Goal: Information Seeking & Learning: Compare options

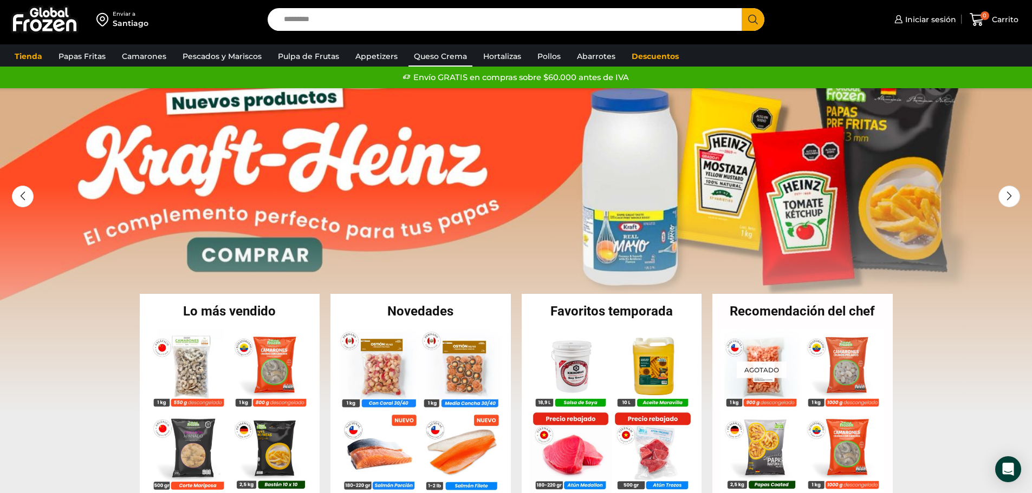
click at [445, 54] on link "Queso Crema" at bounding box center [440, 56] width 64 height 21
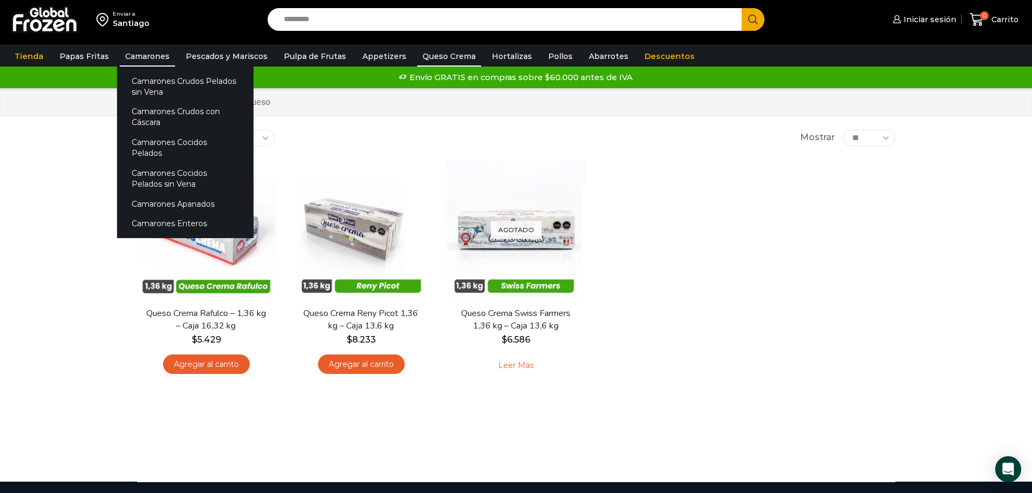
click at [138, 58] on link "Camarones" at bounding box center [147, 56] width 55 height 21
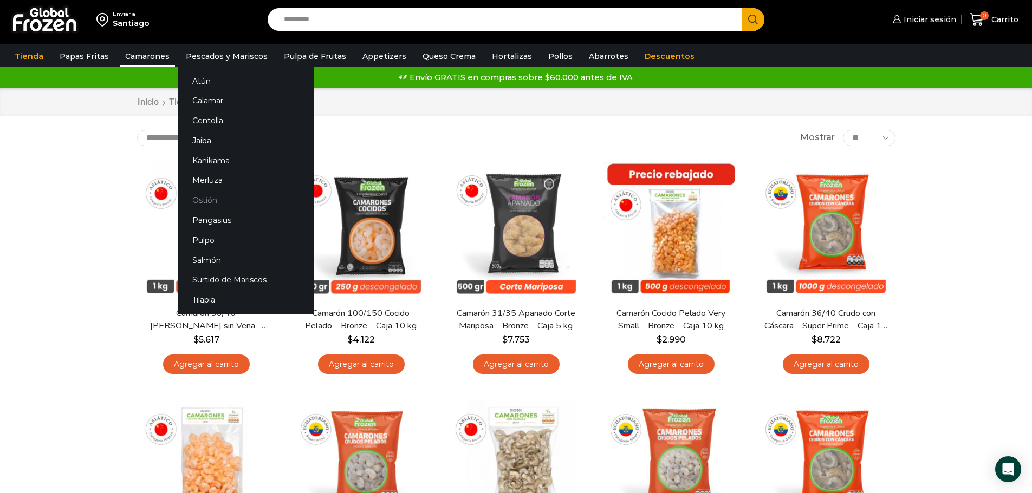
click at [216, 200] on link "Ostión" at bounding box center [246, 201] width 136 height 20
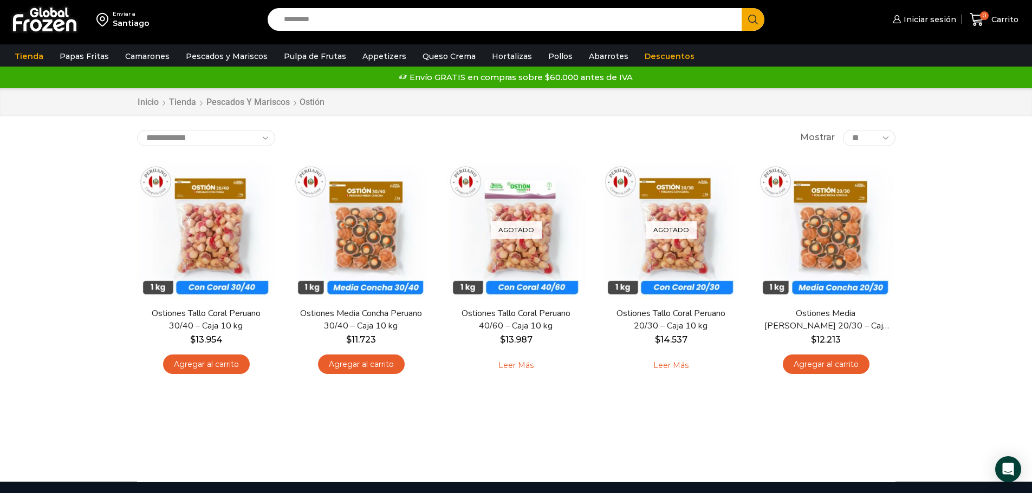
click at [344, 16] on input "Search input" at bounding box center [507, 19] width 458 height 23
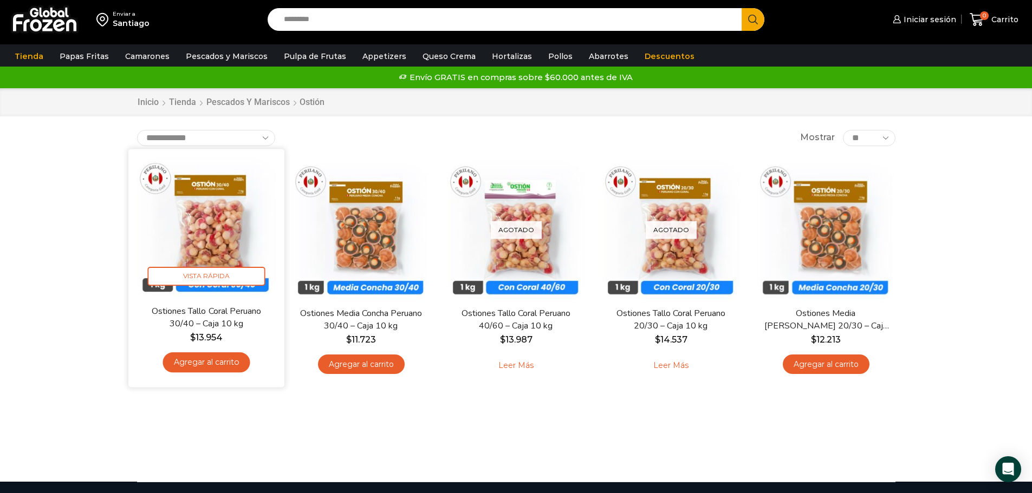
click at [216, 214] on img at bounding box center [206, 227] width 140 height 140
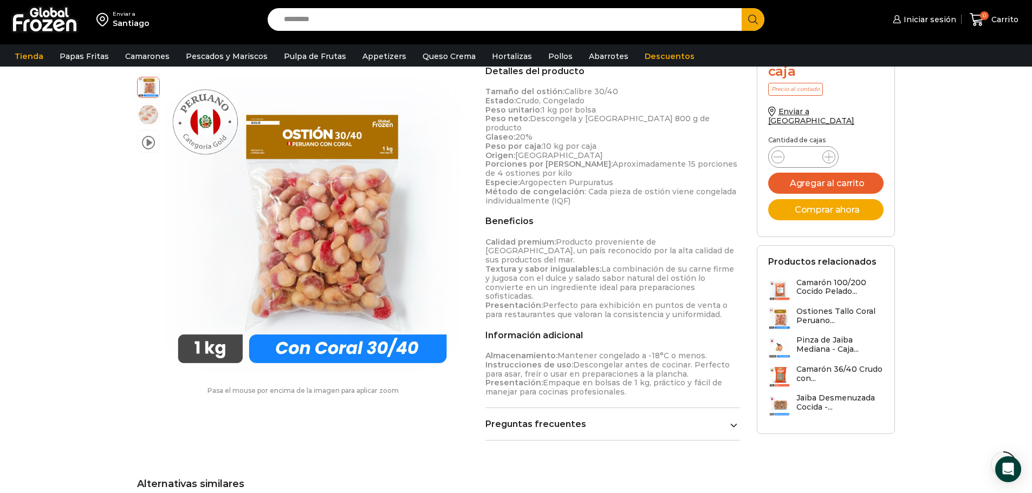
scroll to position [358, 0]
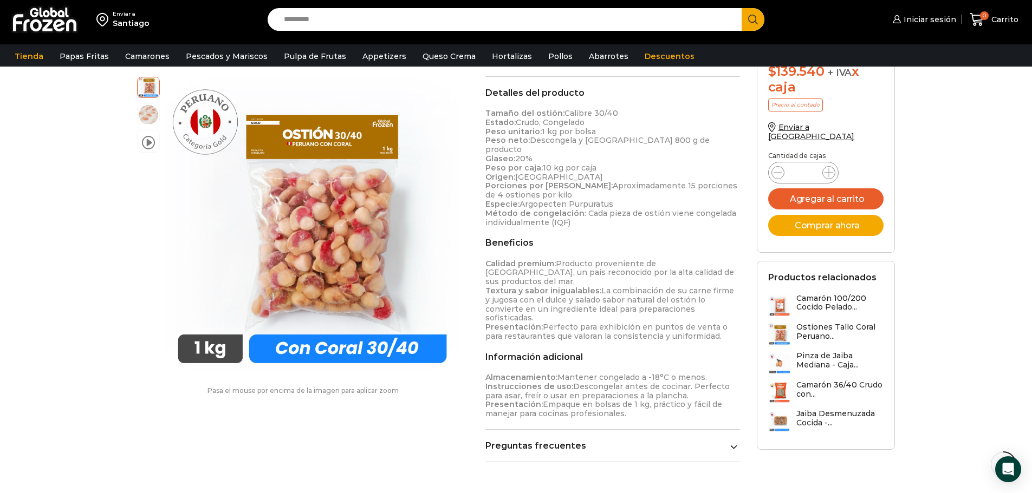
click at [316, 19] on input "Search input" at bounding box center [507, 19] width 458 height 23
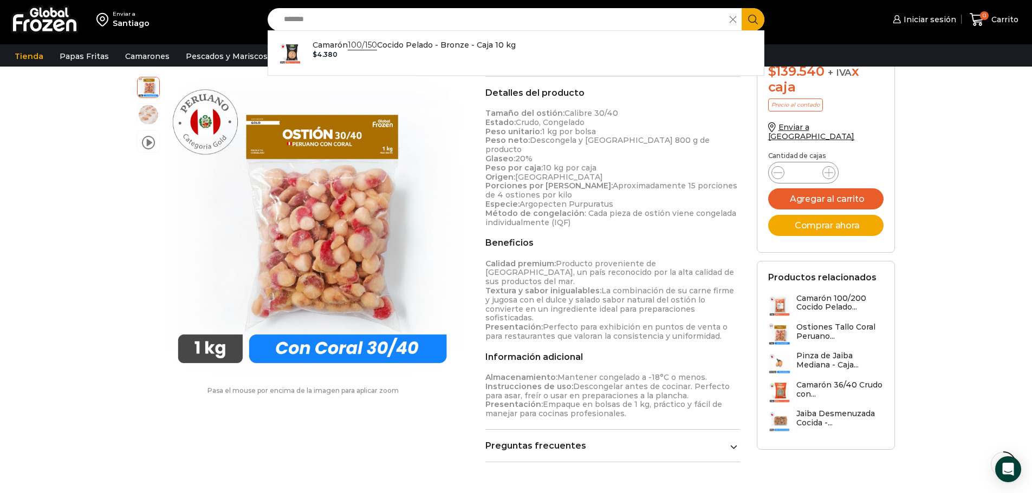
type input "*******"
click at [741, 8] on button "Search" at bounding box center [752, 19] width 23 height 23
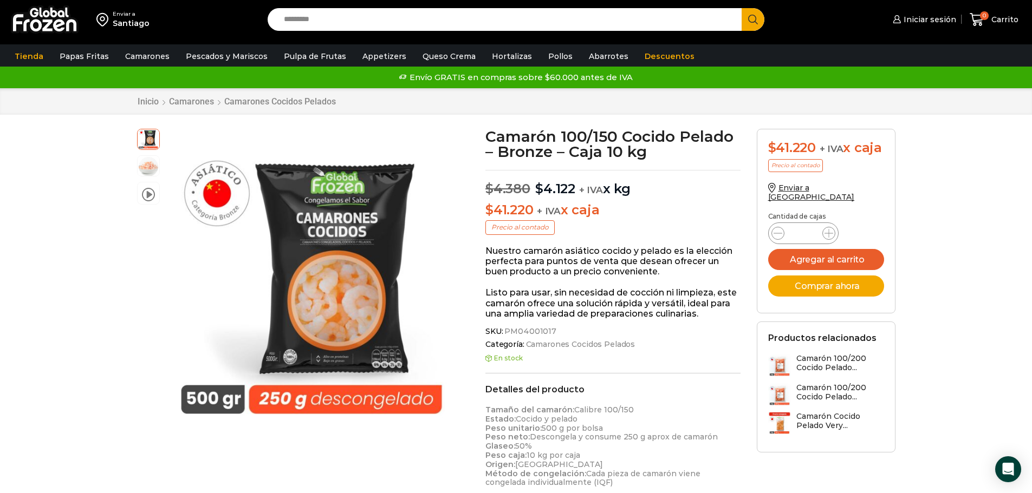
click at [361, 17] on input "Search input" at bounding box center [507, 19] width 458 height 23
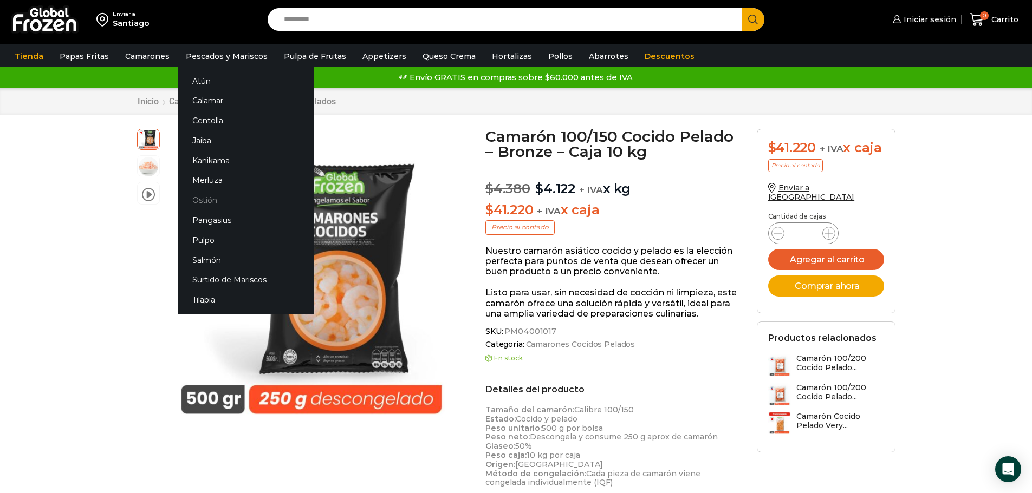
click at [211, 198] on link "Ostión" at bounding box center [246, 201] width 136 height 20
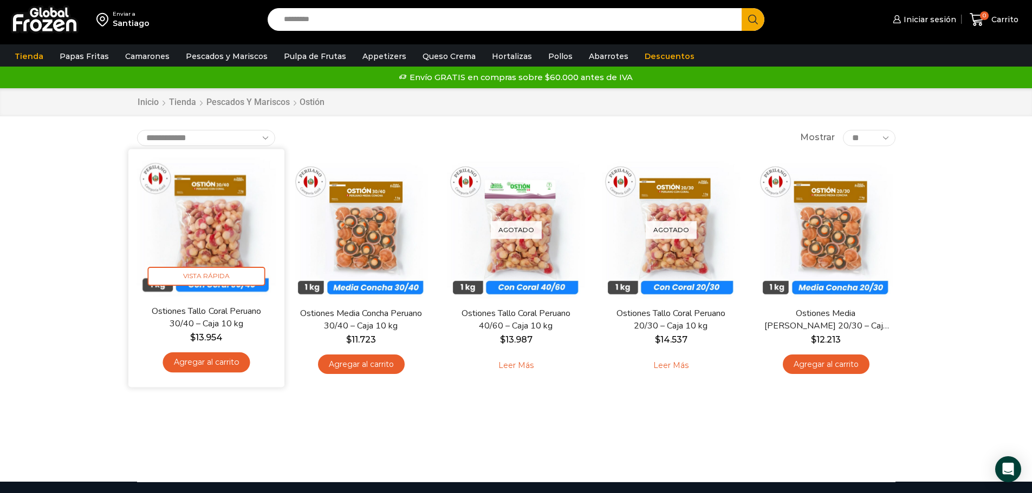
click at [215, 221] on img at bounding box center [206, 227] width 140 height 140
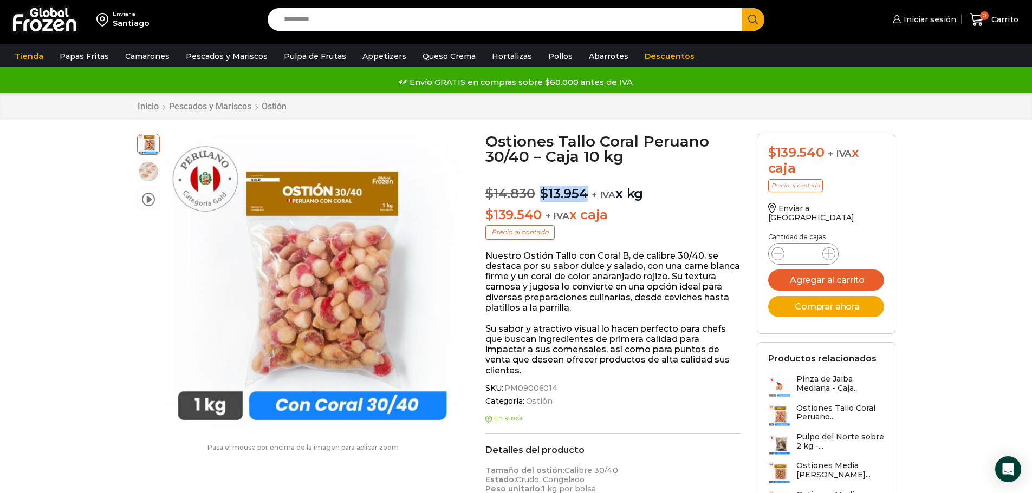
drag, startPoint x: 537, startPoint y: 194, endPoint x: 586, endPoint y: 198, distance: 49.4
click at [586, 198] on p "$ 14.830 Original price was: $14.830. $ 13.954 Current price is: $13.954. + IVA…" at bounding box center [612, 188] width 255 height 27
copy p "Original price was: $14.830. $ 13.954"
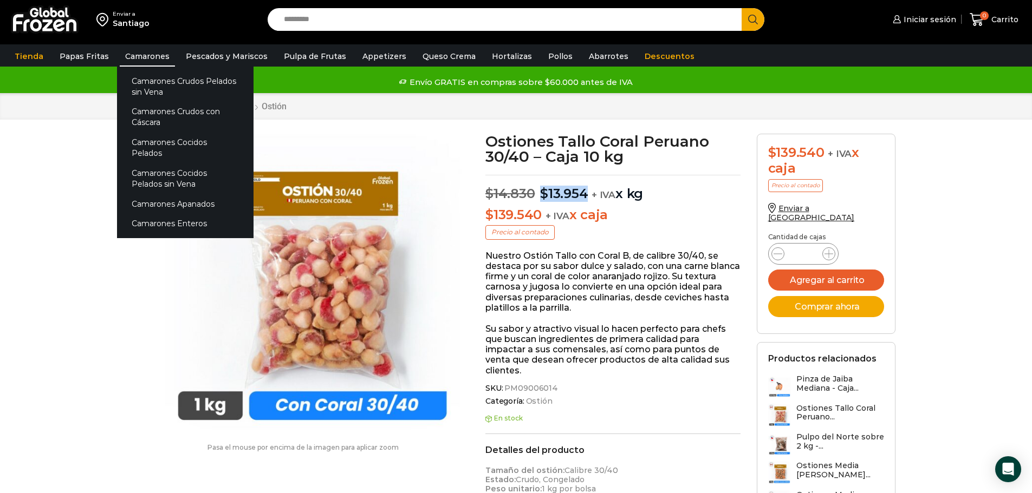
click at [139, 53] on link "Camarones" at bounding box center [147, 56] width 55 height 21
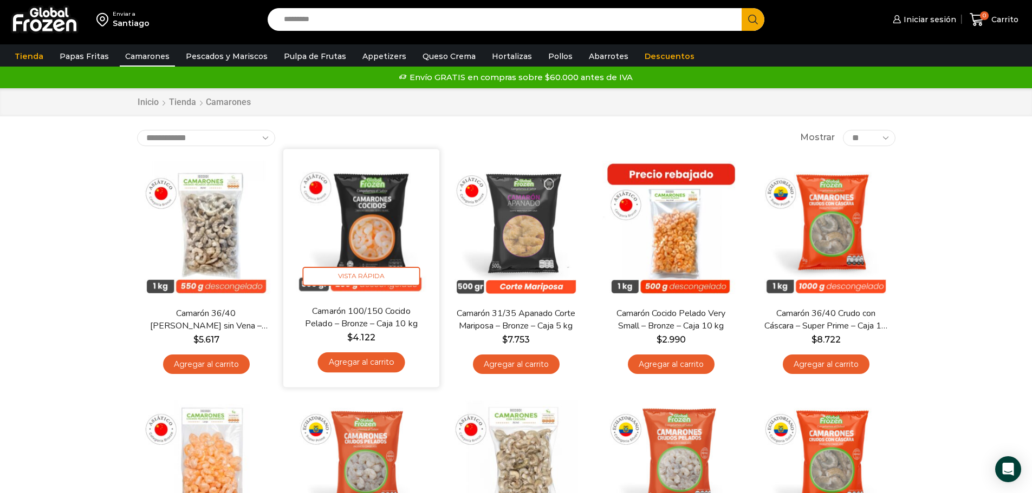
click at [355, 261] on img at bounding box center [361, 227] width 140 height 140
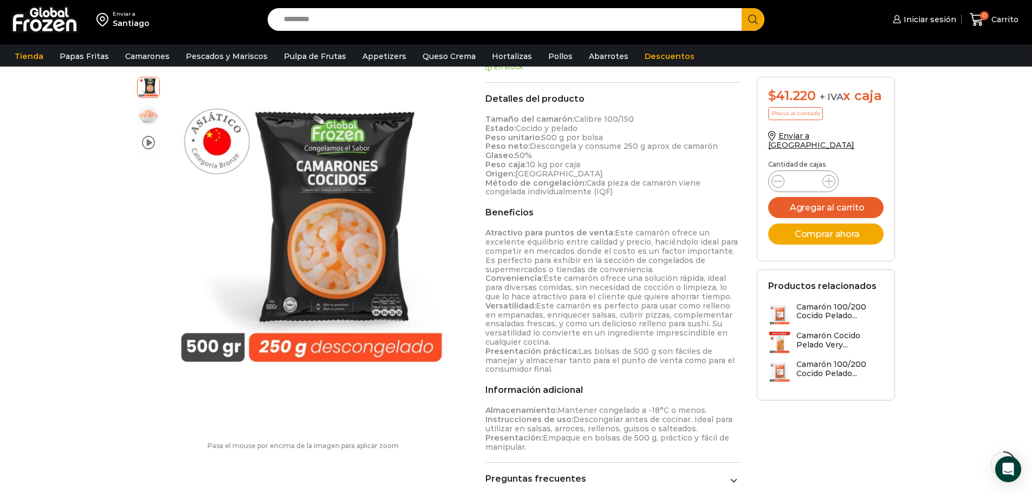
scroll to position [271, 0]
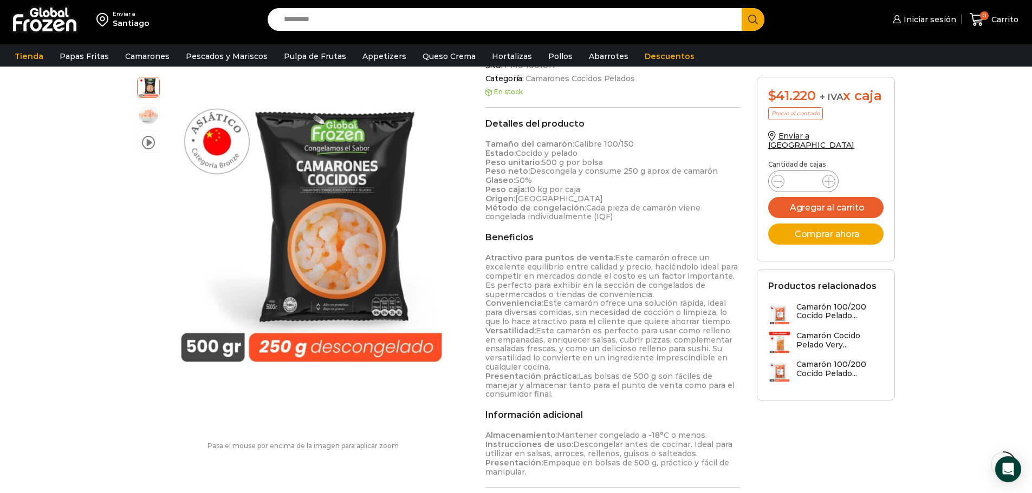
click at [84, 203] on div "Enviar a [GEOGRAPHIC_DATA] Search input Search Iniciar sesión" at bounding box center [516, 434] width 1032 height 1411
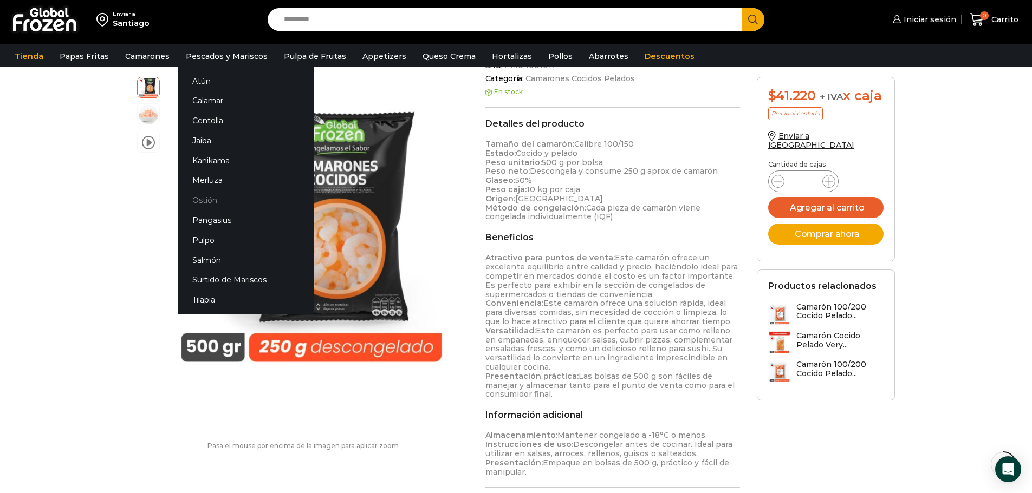
click at [200, 199] on link "Ostión" at bounding box center [246, 201] width 136 height 20
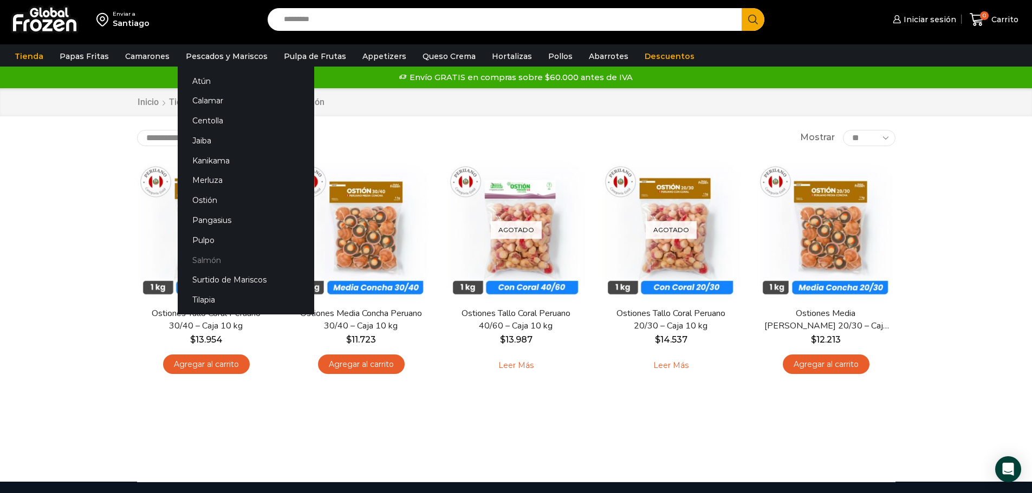
click at [208, 260] on link "Salmón" at bounding box center [246, 260] width 136 height 20
